Goal: Task Accomplishment & Management: Manage account settings

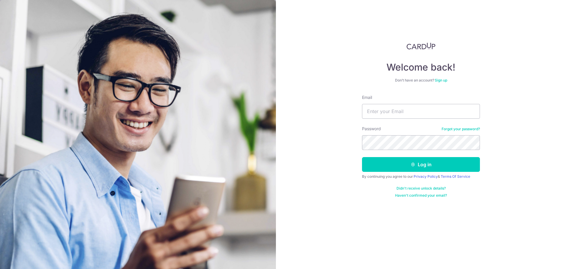
click at [540, 88] on div "Welcome back! Don’t have an account? Sign up Email Password Forgot your passwor…" at bounding box center [421, 134] width 290 height 269
click at [425, 115] on input "Email" at bounding box center [421, 111] width 118 height 15
click at [395, 114] on input "[PERSON_NAME][EMAIL_ADDRESS][PERSON_NAME][DOMAIN_NAME]" at bounding box center [421, 111] width 118 height 15
click at [409, 112] on input "[EMAIL_ADDRESS][DOMAIN_NAME]" at bounding box center [421, 111] width 118 height 15
click at [408, 115] on input "[EMAIL_ADDRESS][DOMAIN_NAME]" at bounding box center [421, 111] width 118 height 15
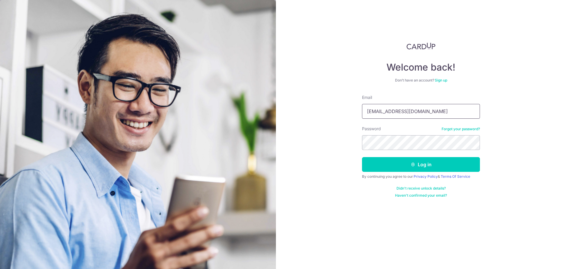
type input "[EMAIL_ADDRESS][DOMAIN_NAME]"
click at [362, 157] on button "Log in" at bounding box center [421, 164] width 118 height 15
